Goal: Information Seeking & Learning: Check status

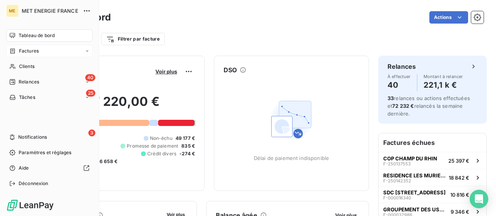
click at [17, 52] on div "Factures" at bounding box center [23, 51] width 29 height 7
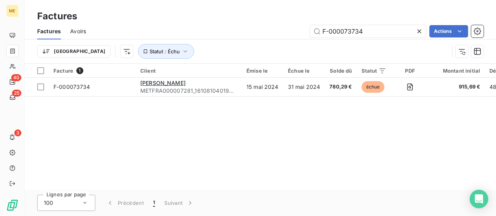
drag, startPoint x: 365, startPoint y: 31, endPoint x: 260, endPoint y: 25, distance: 105.1
click at [260, 25] on div "F-000073734 Actions" at bounding box center [289, 31] width 388 height 12
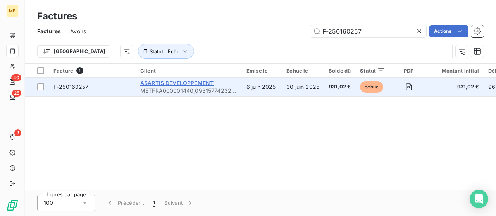
type input "F-250160257"
click at [160, 82] on span "ASARTIS DEVELOPPEMENT" at bounding box center [176, 83] width 73 height 7
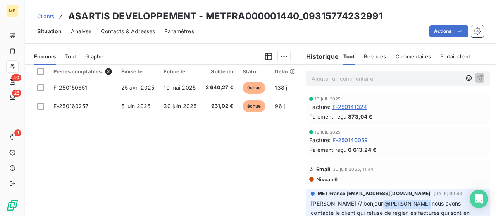
scroll to position [252, 0]
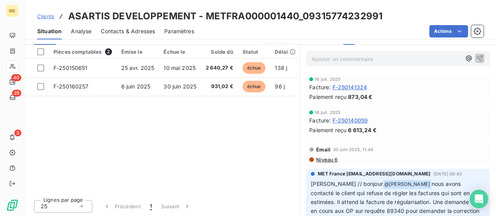
click at [184, 130] on div "Pièces comptables 2 Émise le Échue le Solde dû Statut Délai Retard France Conte…" at bounding box center [162, 119] width 275 height 149
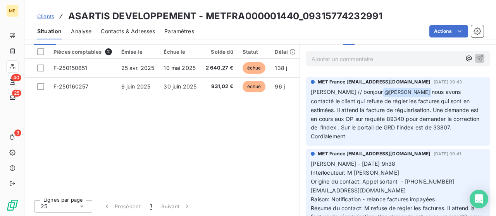
scroll to position [90, 0]
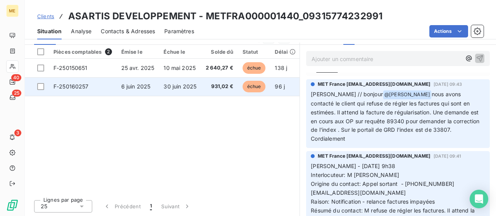
click at [132, 85] on span "6 juin 2025" at bounding box center [135, 86] width 29 height 7
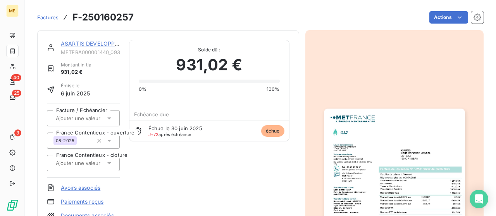
click at [391, 141] on img "button" at bounding box center [394, 208] width 141 height 199
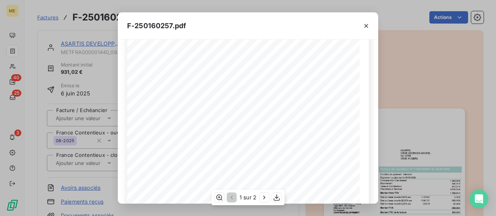
scroll to position [77, 0]
click at [366, 26] on icon "button" at bounding box center [366, 26] width 4 height 4
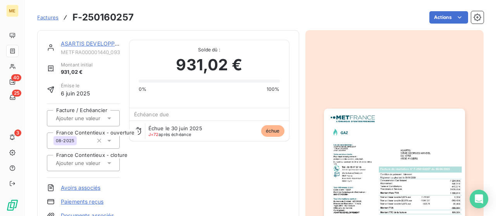
click at [175, 131] on div "Échue le [DATE] J+72 après échéance" at bounding box center [175, 131] width 54 height 12
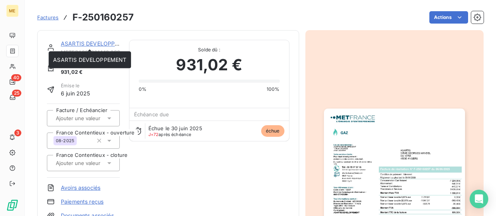
click at [72, 41] on link "ASARTIS DEVELOPPEMENT" at bounding box center [97, 43] width 73 height 7
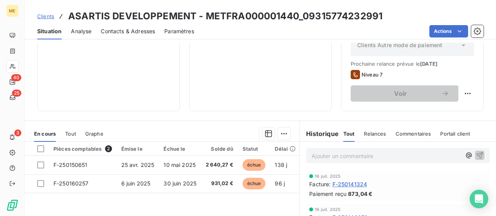
scroll to position [232, 0]
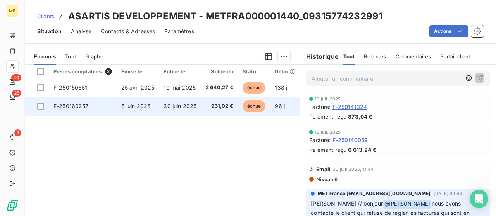
click at [140, 107] on span "6 juin 2025" at bounding box center [135, 106] width 29 height 7
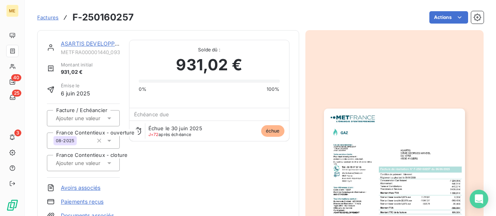
click at [396, 134] on img "button" at bounding box center [394, 208] width 141 height 199
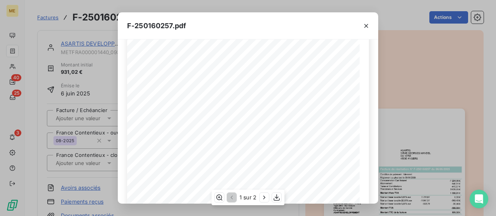
scroll to position [27, 0]
drag, startPoint x: 365, startPoint y: 28, endPoint x: 360, endPoint y: 32, distance: 6.0
click at [365, 28] on icon "button" at bounding box center [366, 26] width 8 height 8
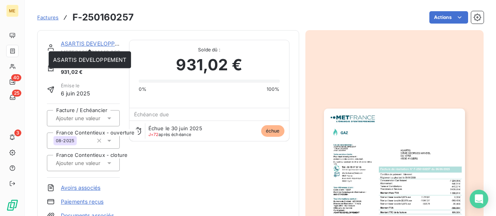
click at [93, 43] on link "ASARTIS DEVELOPPEMENT" at bounding box center [97, 43] width 73 height 7
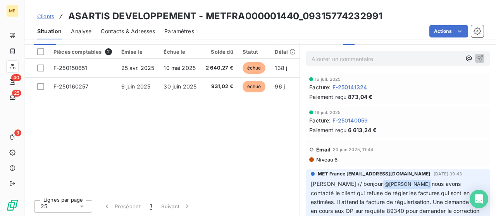
drag, startPoint x: 164, startPoint y: 109, endPoint x: 173, endPoint y: 133, distance: 25.6
click at [164, 109] on div "Pièces comptables 2 Émise le Échue le Solde dû Statut Délai Retard France Conte…" at bounding box center [162, 119] width 275 height 149
